Goal: Task Accomplishment & Management: Use online tool/utility

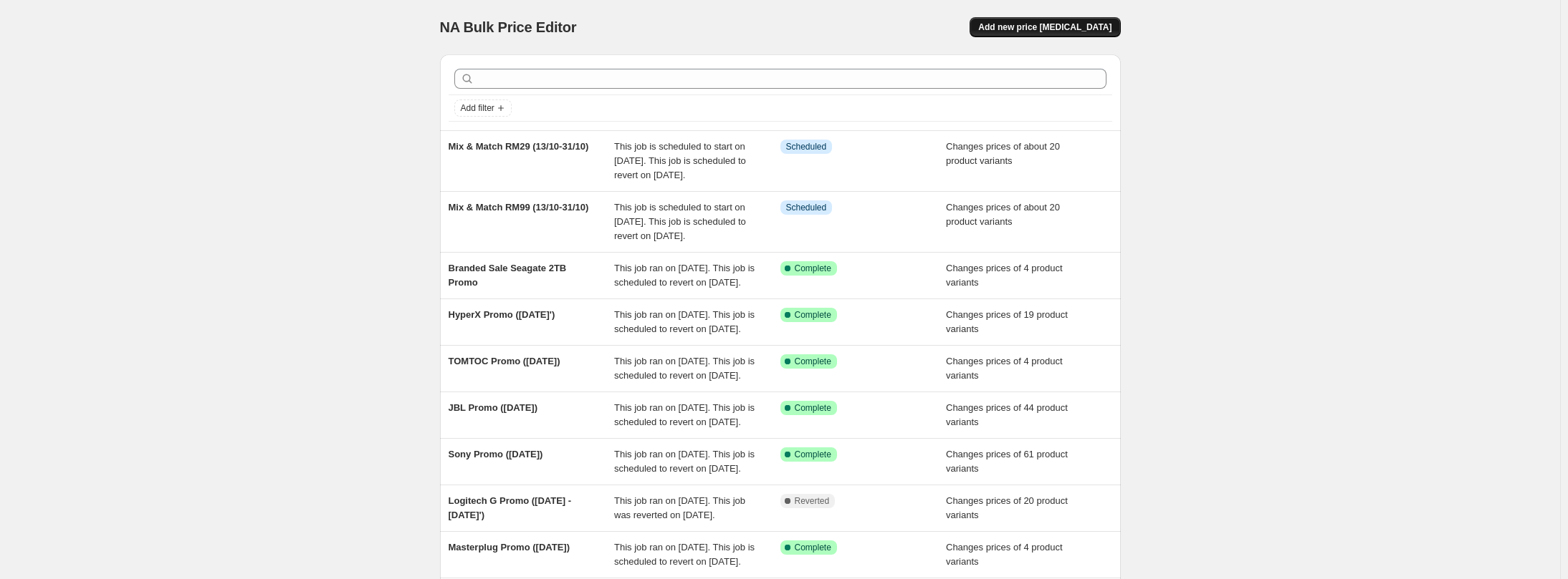
click at [1040, 27] on span "Add new price [MEDICAL_DATA]" at bounding box center [1044, 27] width 134 height 12
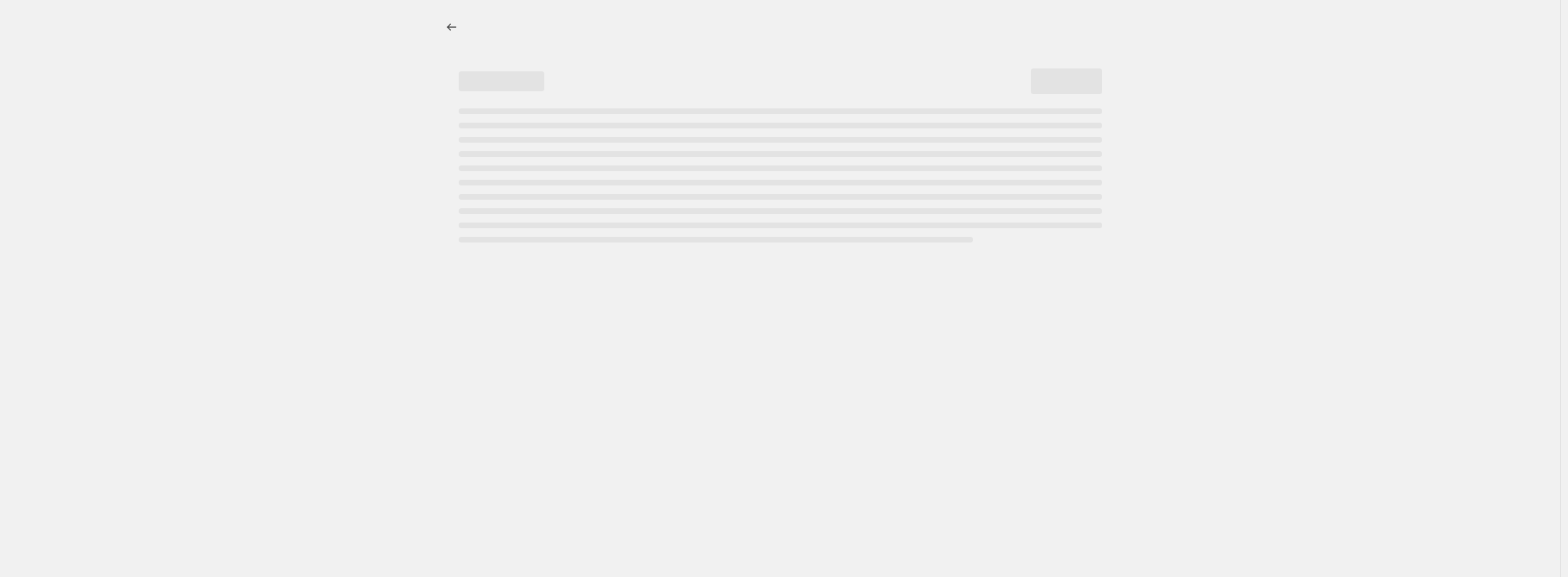
select select "percentage"
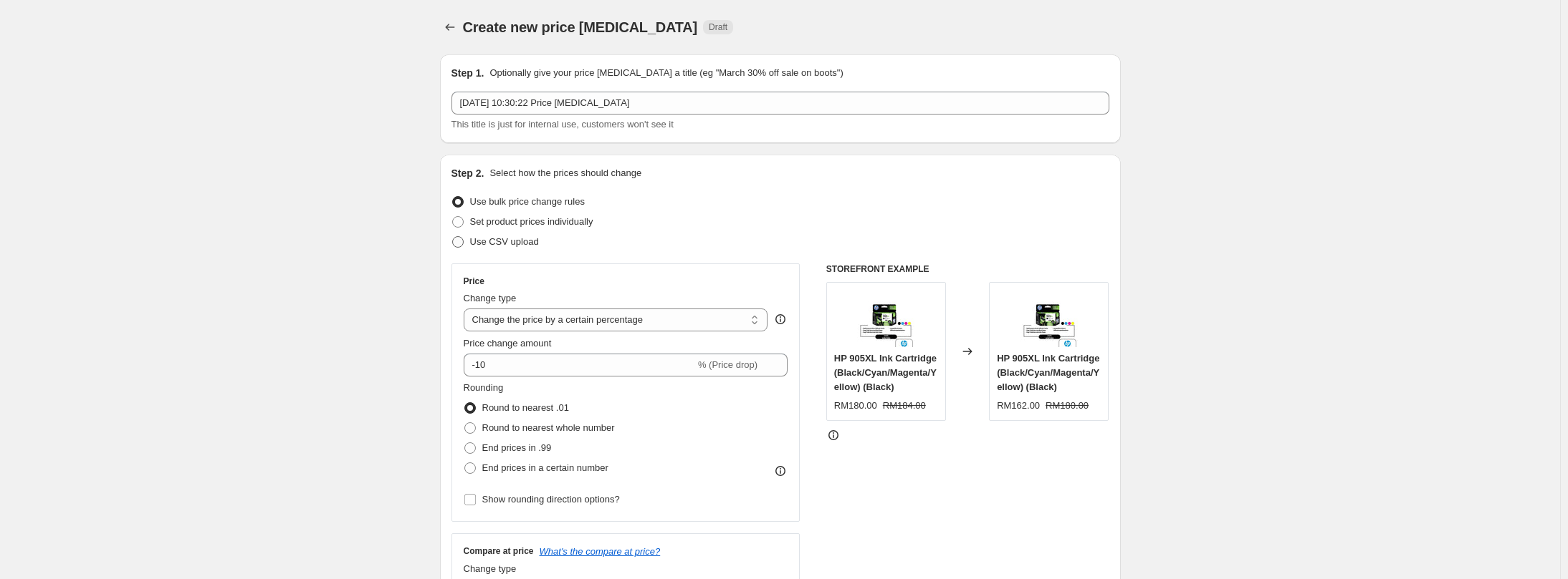
click at [498, 243] on span "Use CSV upload" at bounding box center [504, 242] width 69 height 11
click at [453, 237] on input "Use CSV upload" at bounding box center [452, 236] width 1 height 1
radio input "true"
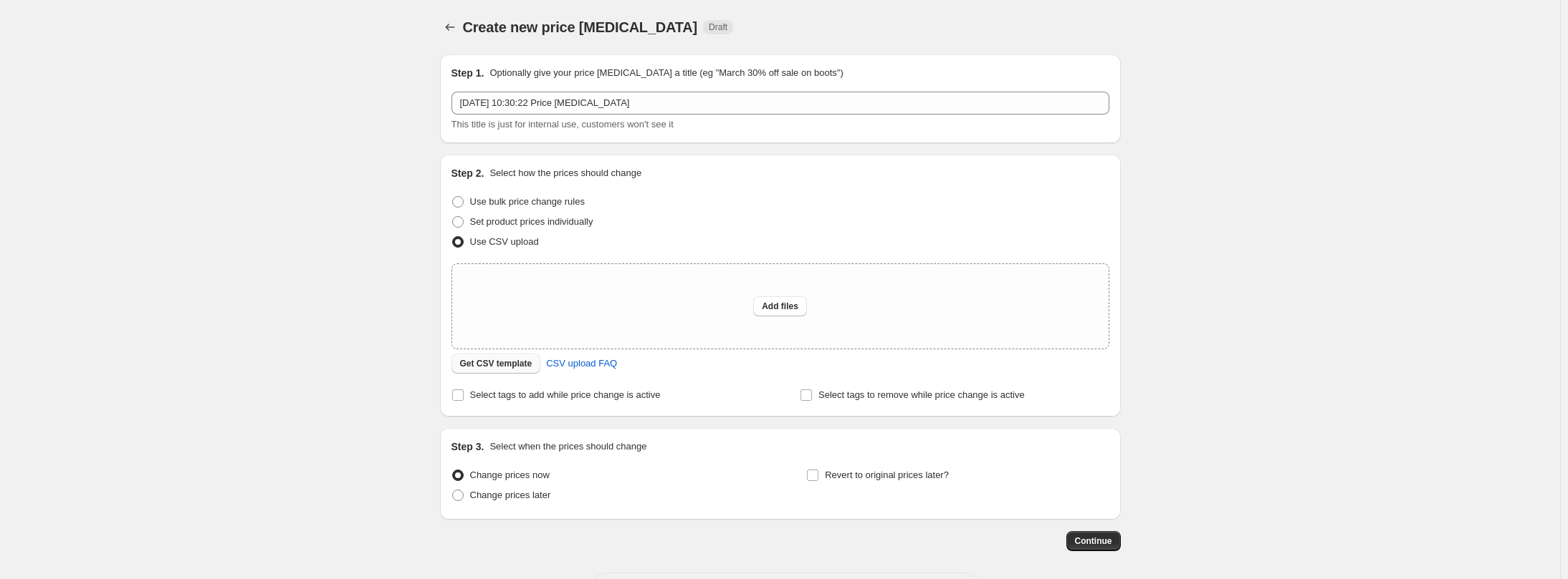
click at [501, 367] on span "Get CSV template" at bounding box center [496, 363] width 73 height 12
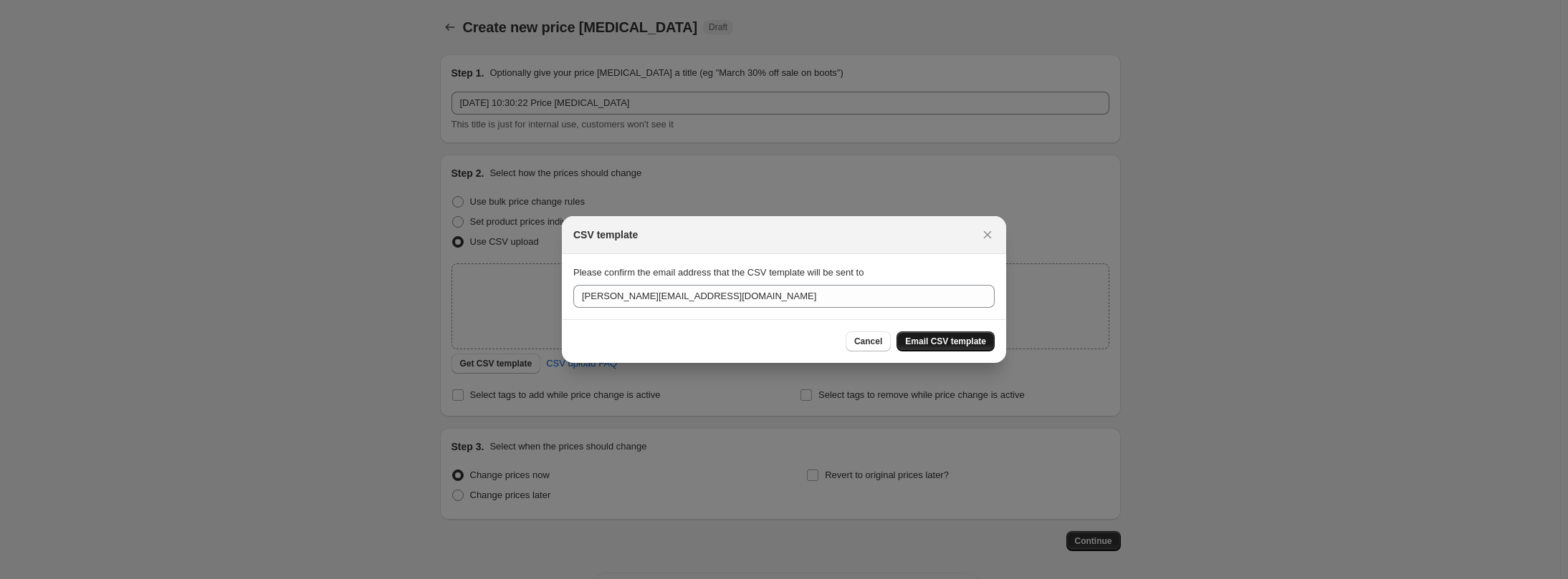
click at [946, 343] on span "Email CSV template" at bounding box center [945, 341] width 81 height 12
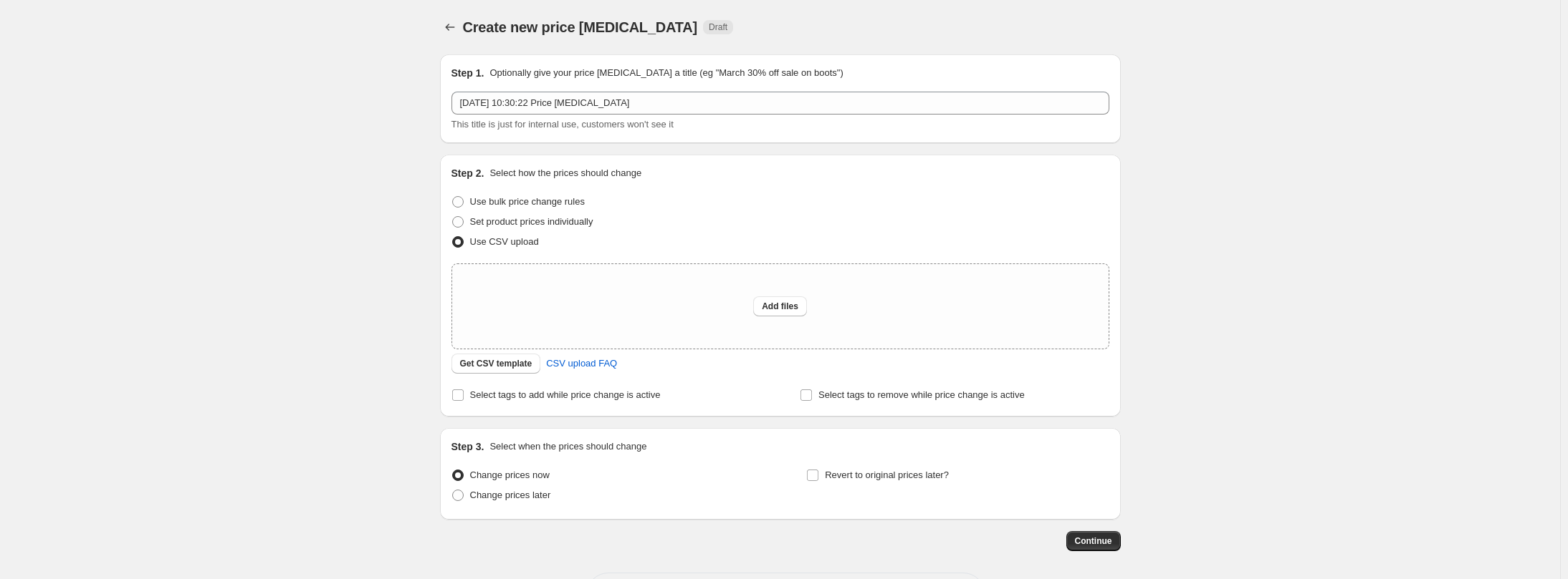
click at [208, 274] on div "Create new price [MEDICAL_DATA]. This page is ready Create new price [MEDICAL_D…" at bounding box center [780, 319] width 1560 height 639
click at [173, 182] on div "Create new price [MEDICAL_DATA]. This page is ready Create new price [MEDICAL_D…" at bounding box center [780, 319] width 1560 height 639
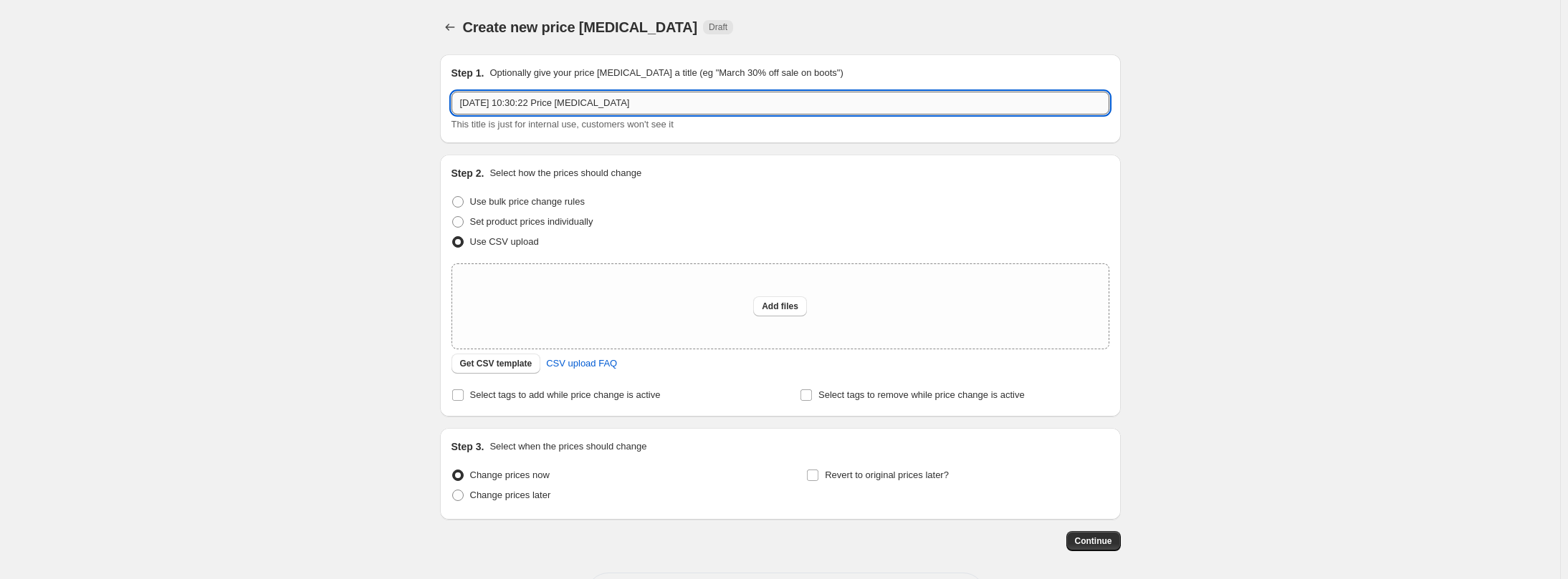
click at [654, 103] on input "[DATE] 10:30:22 Price [MEDICAL_DATA]" at bounding box center [780, 103] width 658 height 23
drag, startPoint x: 669, startPoint y: 109, endPoint x: 330, endPoint y: 93, distance: 339.4
click at [331, 94] on div "Create new price [MEDICAL_DATA]. This page is ready Create new price [MEDICAL_D…" at bounding box center [780, 319] width 1560 height 639
type input "Insider Choice [DATE]"
click at [798, 309] on span "Add files" at bounding box center [780, 306] width 36 height 12
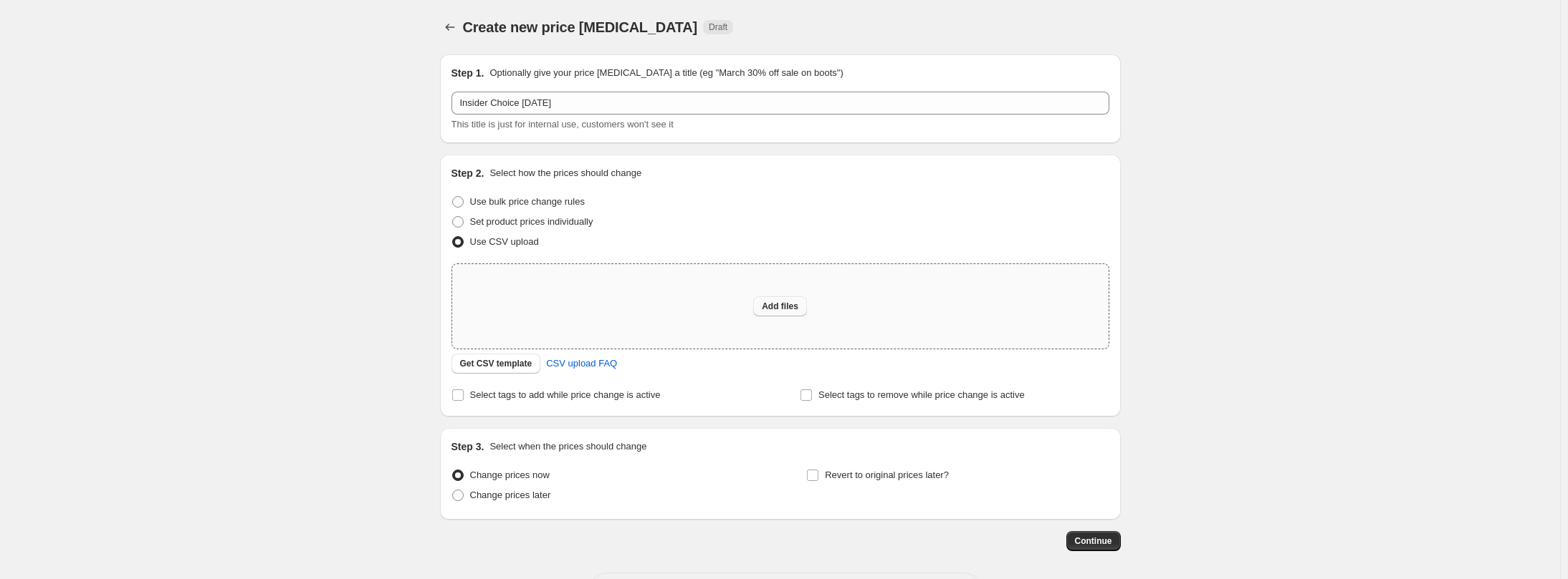
type input "C:\fakepath\Shopify Insider Choice.csv"
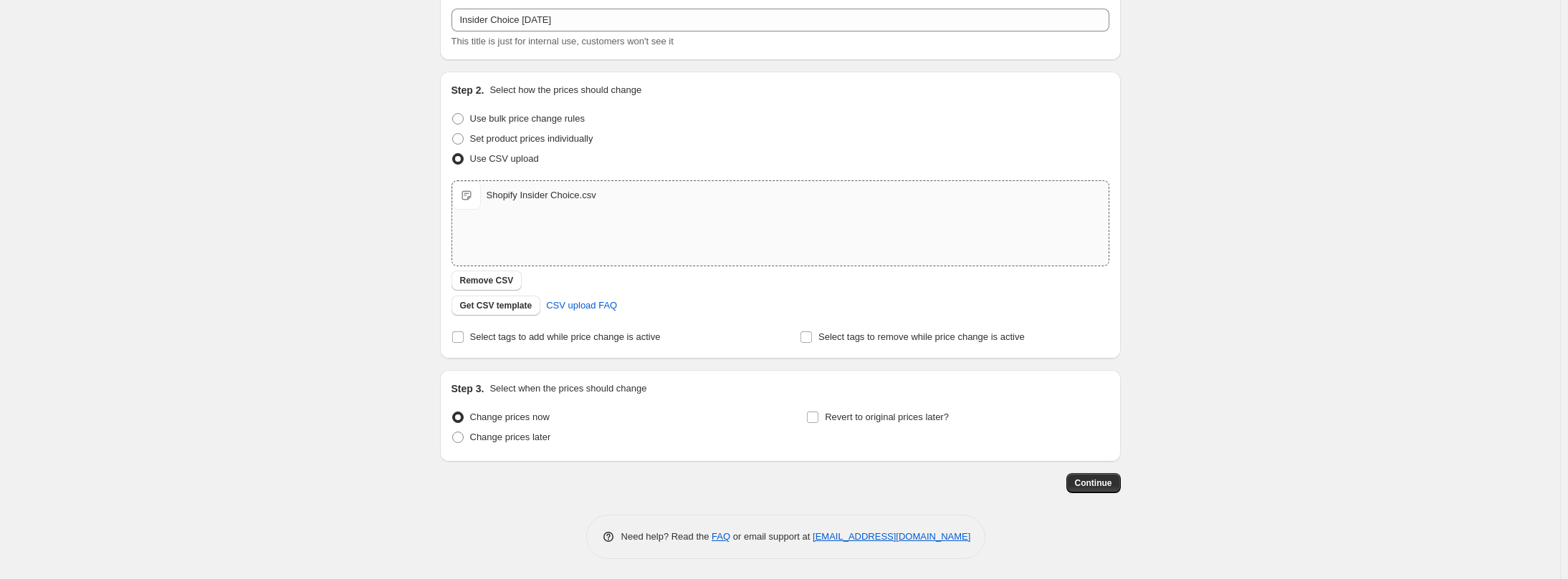
scroll to position [85, 0]
click at [464, 436] on span at bounding box center [458, 436] width 12 height 12
click at [453, 431] on input "Change prices later" at bounding box center [452, 430] width 1 height 1
radio input "true"
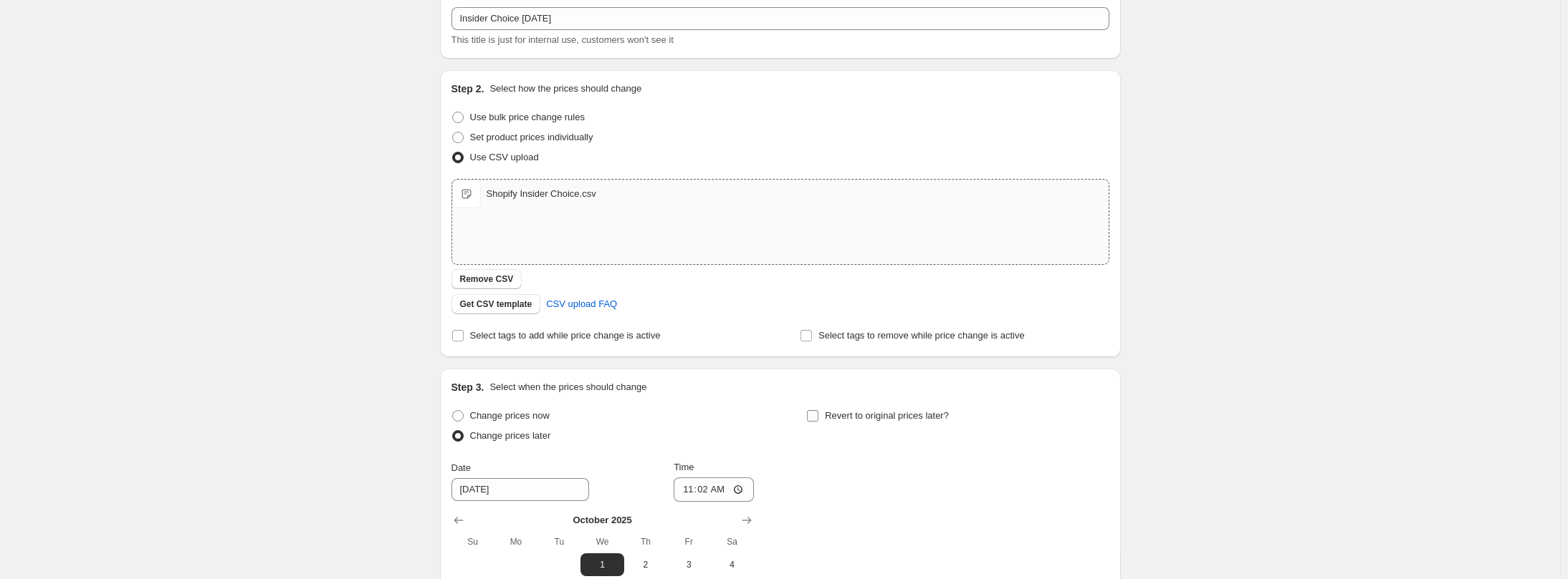
click at [817, 418] on input "Revert to original prices later?" at bounding box center [812, 415] width 12 height 12
checkbox input "true"
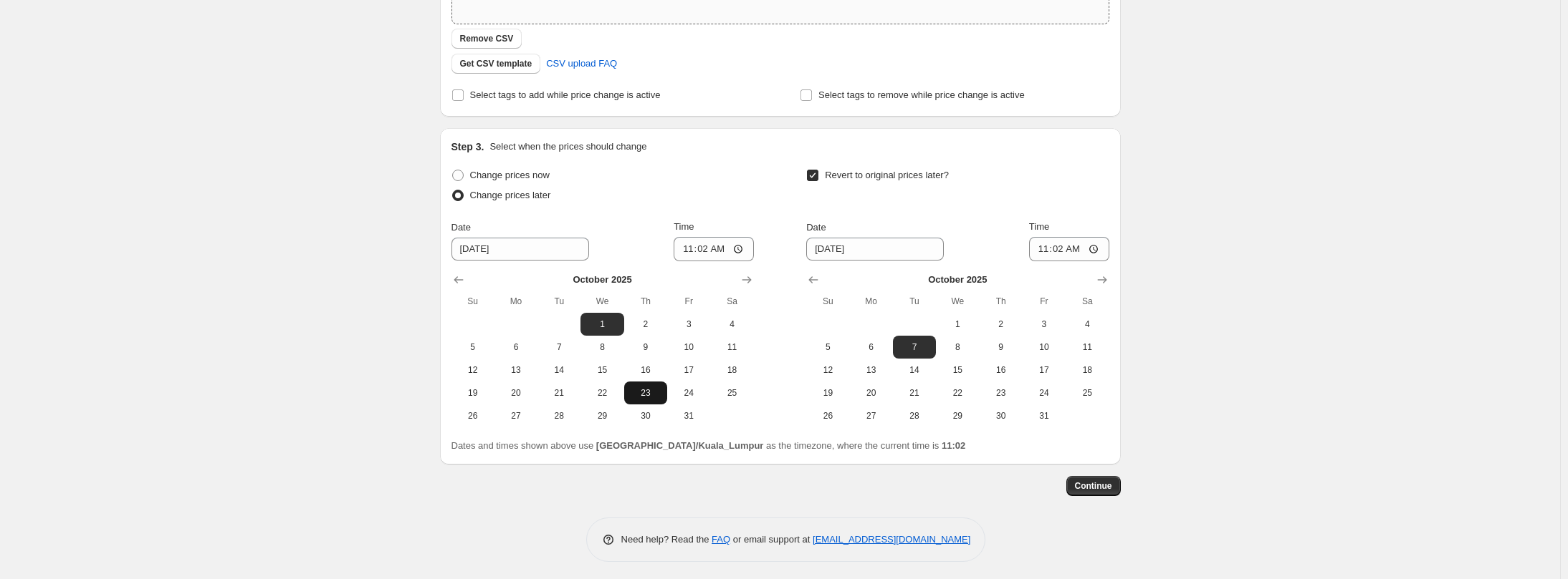
scroll to position [329, 0]
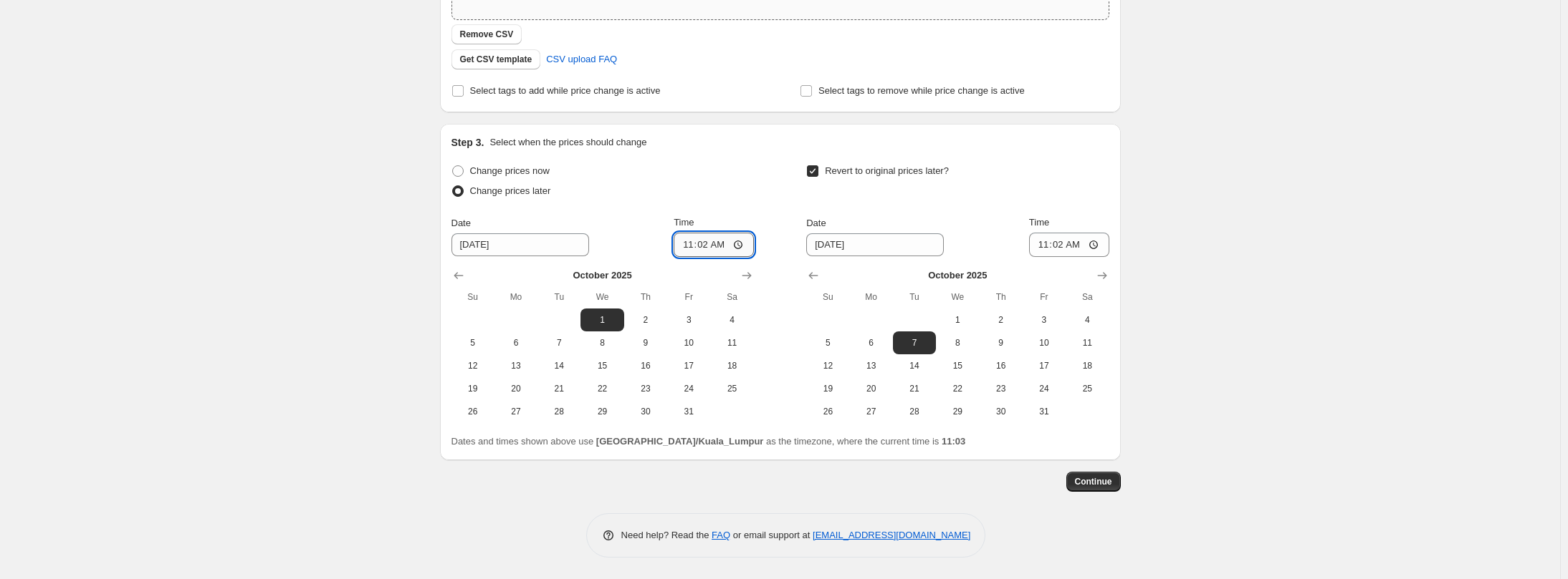
click at [692, 246] on input "11:02" at bounding box center [714, 245] width 81 height 24
type input "00:00"
click at [840, 370] on span "12" at bounding box center [827, 366] width 32 height 12
type input "[DATE]"
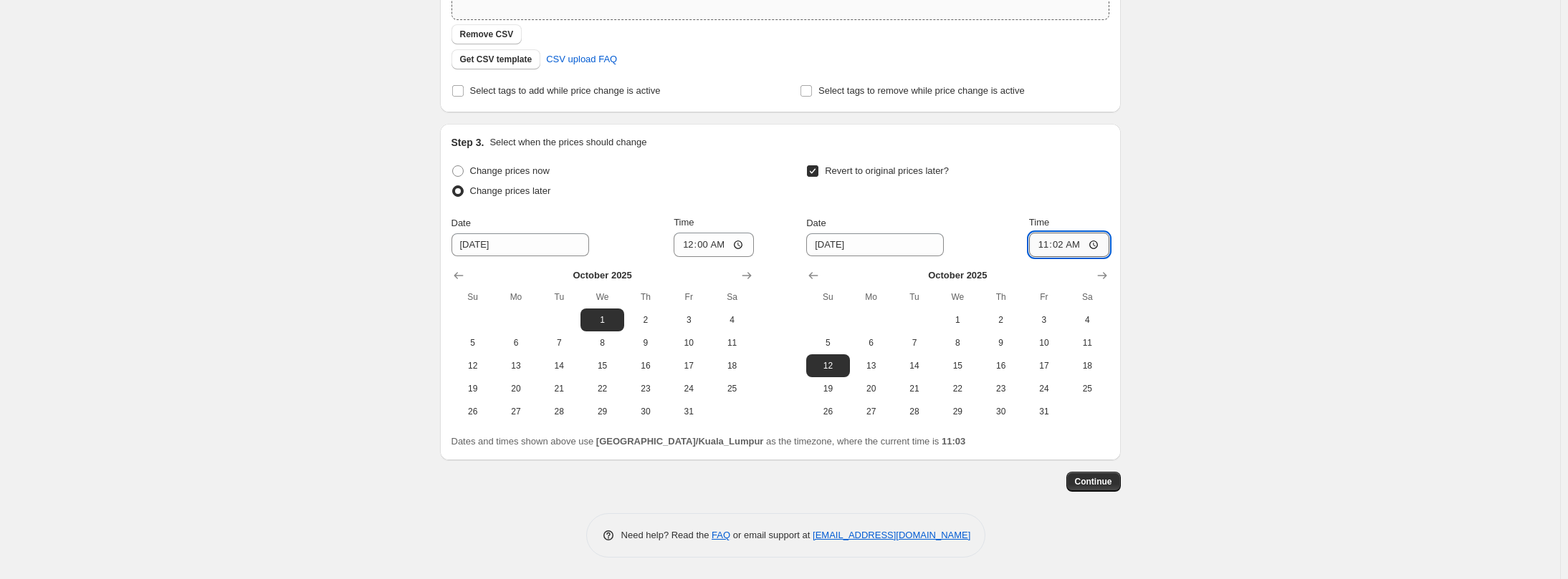
click at [1056, 244] on input "11:02" at bounding box center [1069, 245] width 81 height 24
type input "23:59"
click at [1104, 188] on div "Revert to original prices later?" at bounding box center [957, 182] width 303 height 43
drag, startPoint x: 1105, startPoint y: 484, endPoint x: 1202, endPoint y: 433, distance: 109.6
click at [1193, 439] on div "Create new price [MEDICAL_DATA]. This page is ready Create new price [MEDICAL_D…" at bounding box center [780, 125] width 1560 height 908
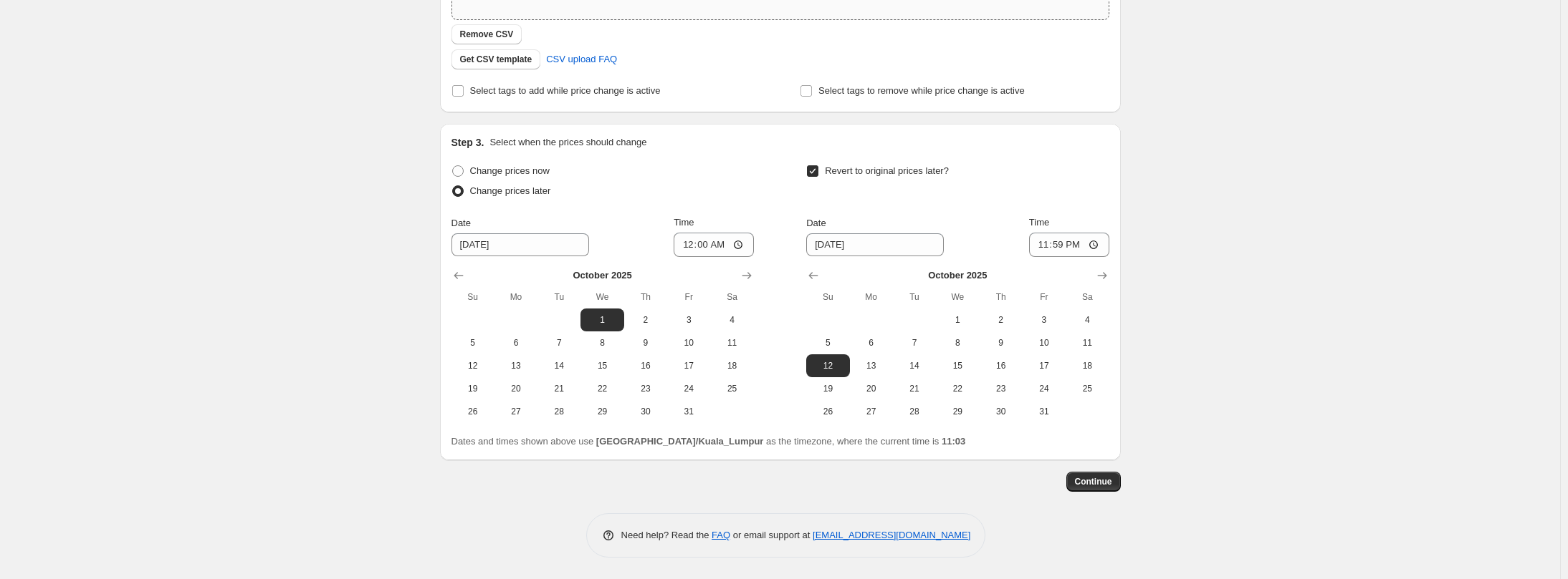
drag, startPoint x: 1106, startPoint y: 476, endPoint x: 1221, endPoint y: 472, distance: 115.1
click at [1221, 472] on div "Create new price [MEDICAL_DATA]. This page is ready Create new price [MEDICAL_D…" at bounding box center [780, 125] width 1560 height 908
click at [1103, 481] on span "Continue" at bounding box center [1093, 482] width 37 height 12
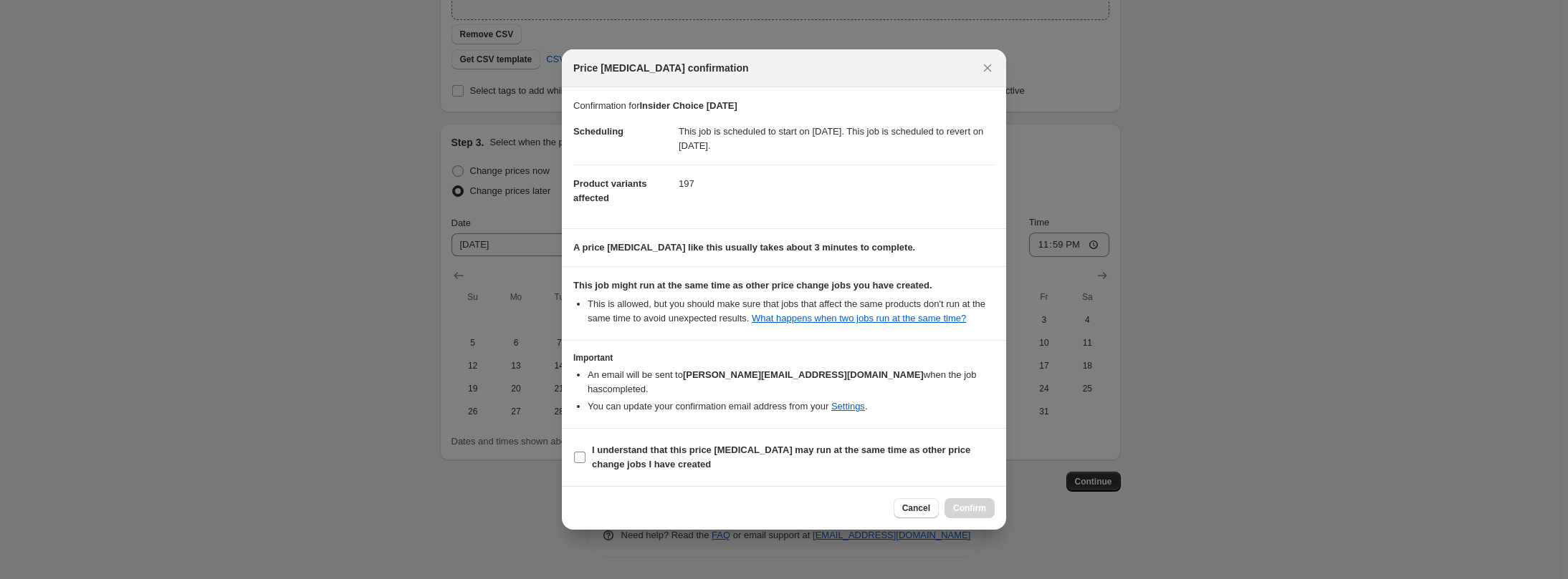
click at [577, 452] on input "I understand that this price [MEDICAL_DATA] may run at the same time as other p…" at bounding box center [579, 457] width 12 height 12
checkbox input "true"
click at [959, 502] on span "Confirm" at bounding box center [970, 508] width 33 height 12
